Goal: Task Accomplishment & Management: Manage account settings

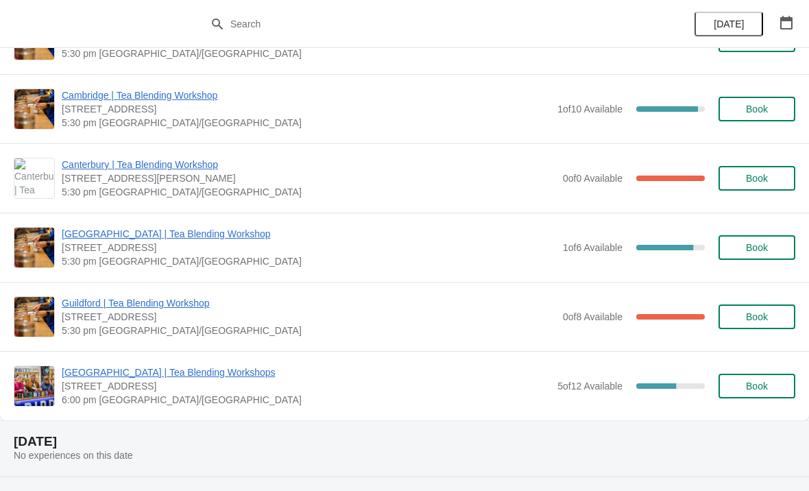
scroll to position [399, 0]
click at [107, 238] on span "[GEOGRAPHIC_DATA] | Tea Blending Workshop" at bounding box center [309, 233] width 495 height 14
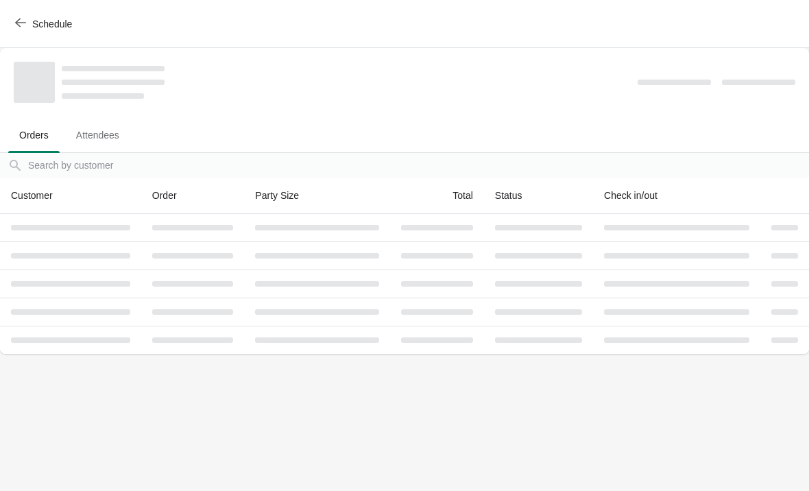
scroll to position [0, 0]
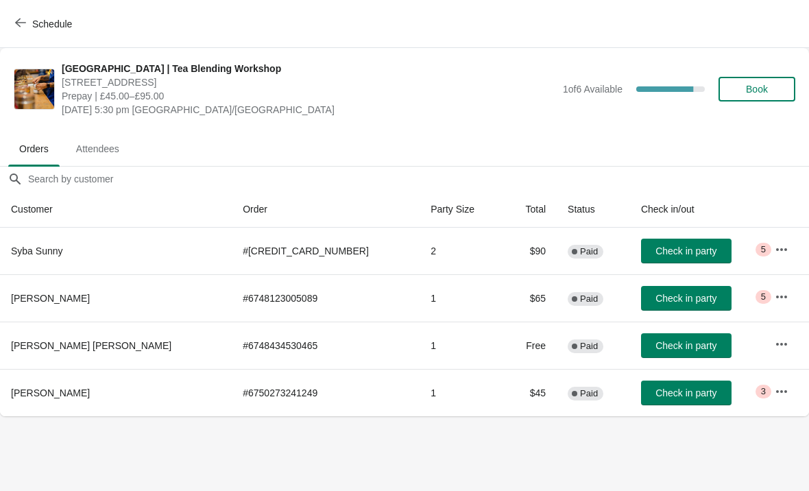
click at [775, 252] on icon "button" at bounding box center [782, 250] width 14 height 14
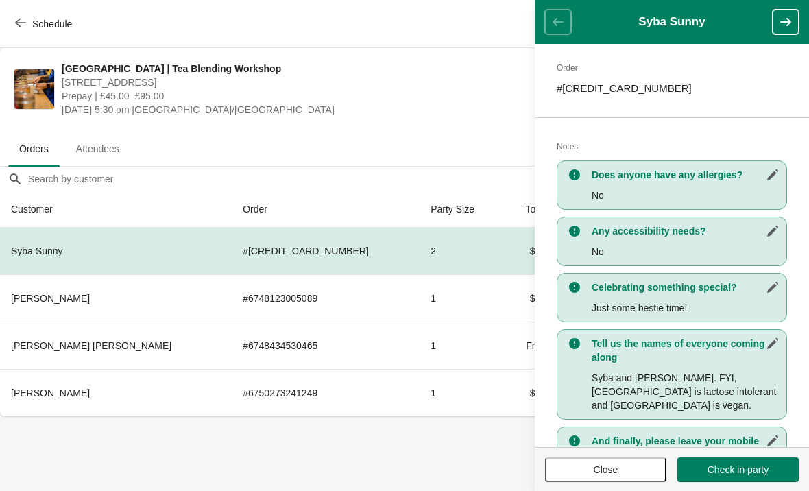
scroll to position [209, 0]
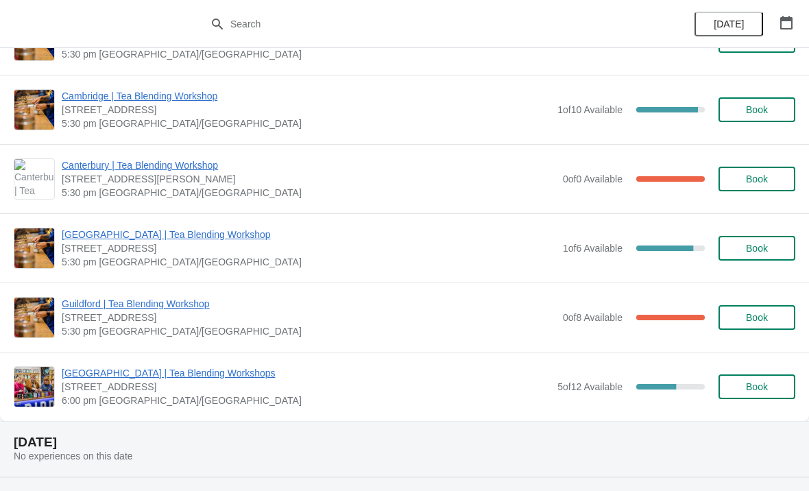
scroll to position [399, 0]
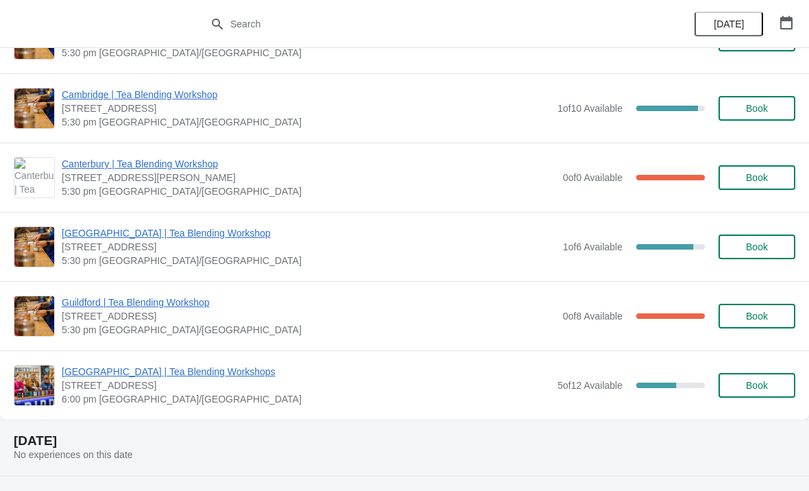
click at [236, 224] on div "[GEOGRAPHIC_DATA] | Tea Blending Workshop [STREET_ADDRESS] 5:30 pm [GEOGRAPHIC_…" at bounding box center [404, 246] width 809 height 69
click at [259, 236] on span "[GEOGRAPHIC_DATA] | Tea Blending Workshop" at bounding box center [309, 233] width 495 height 14
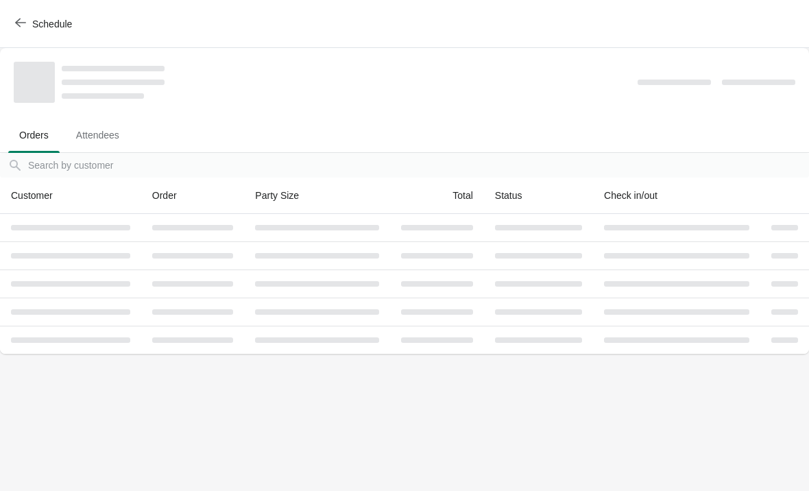
scroll to position [0, 0]
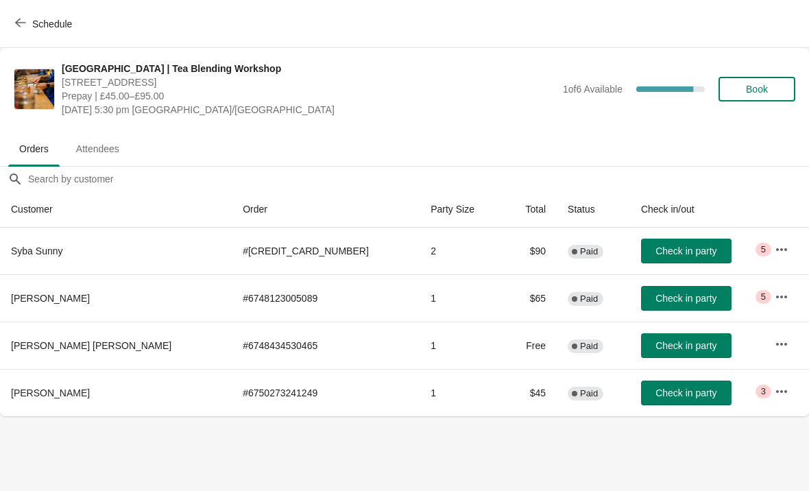
click at [110, 142] on span "Attendees" at bounding box center [97, 149] width 65 height 25
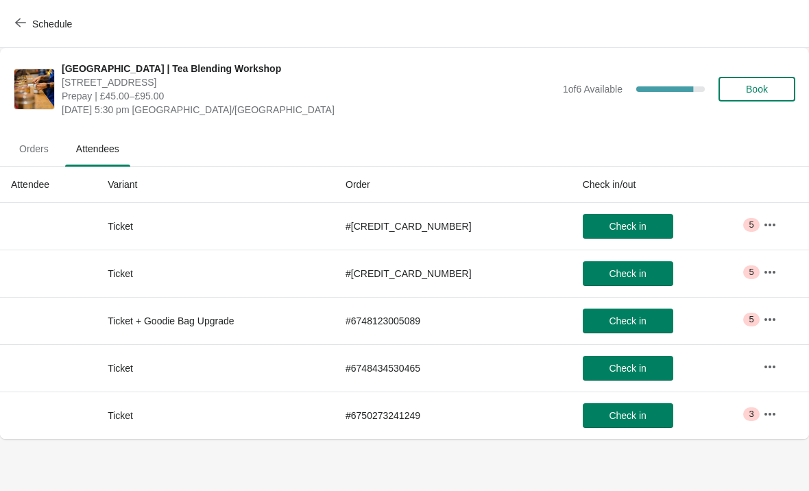
click at [32, 155] on span "Orders" at bounding box center [33, 149] width 51 height 25
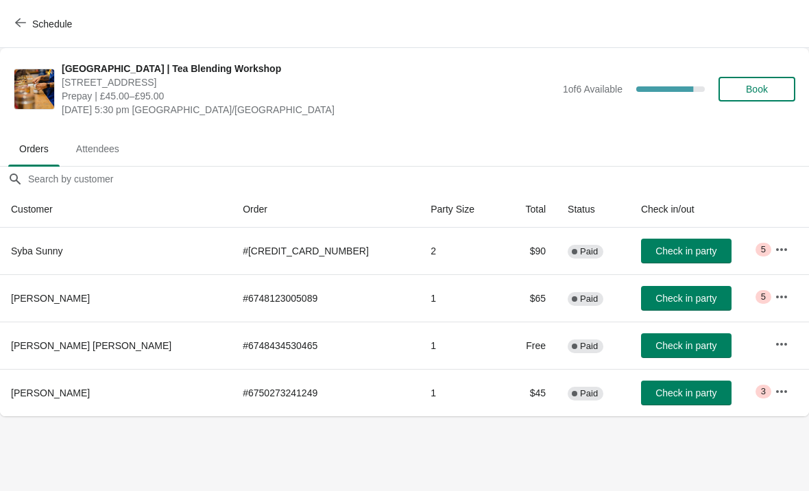
click at [782, 250] on icon "button" at bounding box center [782, 250] width 14 height 14
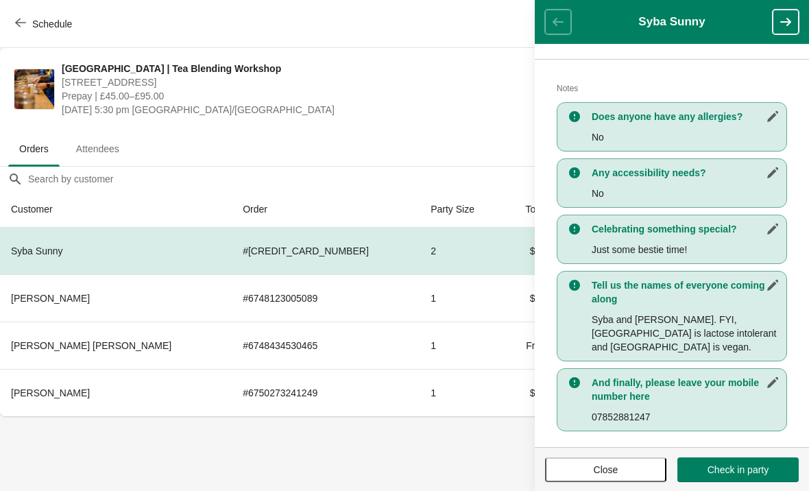
scroll to position [265, 0]
click at [387, 89] on span "Prepay | £45.00–£95.00" at bounding box center [309, 96] width 495 height 14
click at [595, 466] on span "Close" at bounding box center [606, 469] width 25 height 11
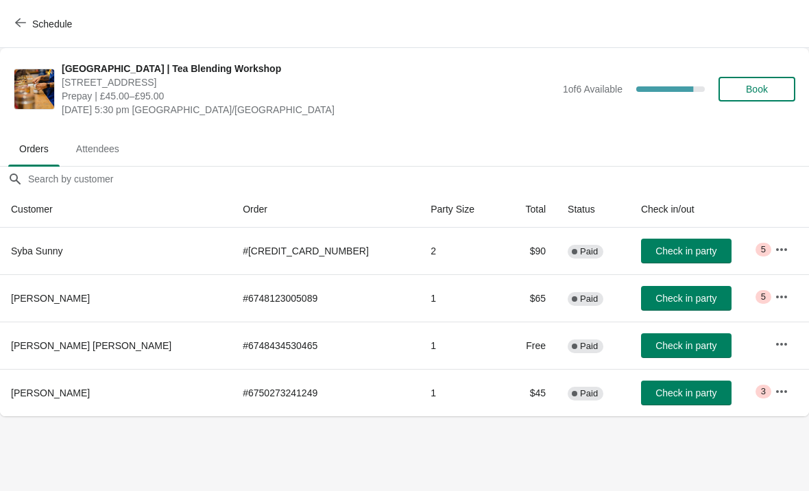
click at [778, 294] on icon "button" at bounding box center [782, 297] width 14 height 14
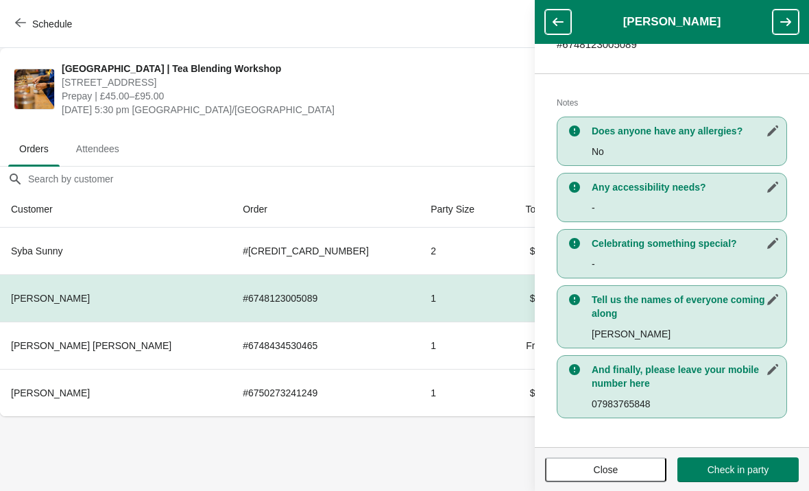
scroll to position [251, 0]
